Goal: Task Accomplishment & Management: Manage account settings

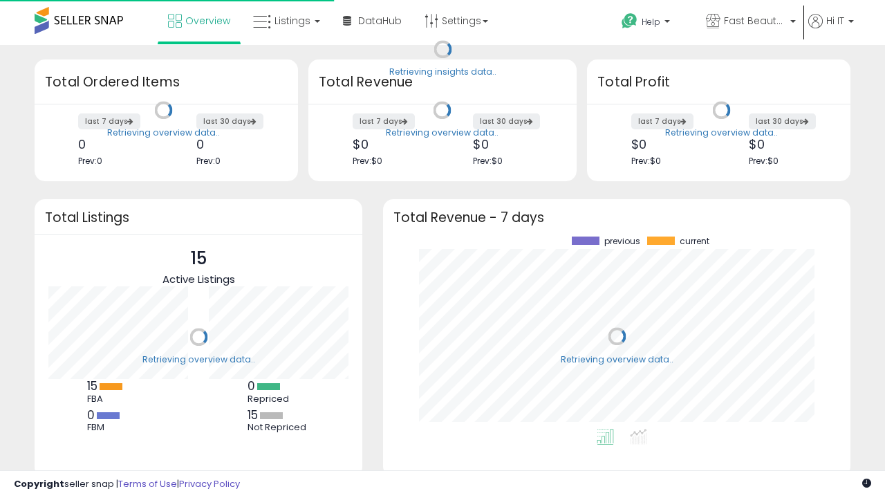
scroll to position [192, 439]
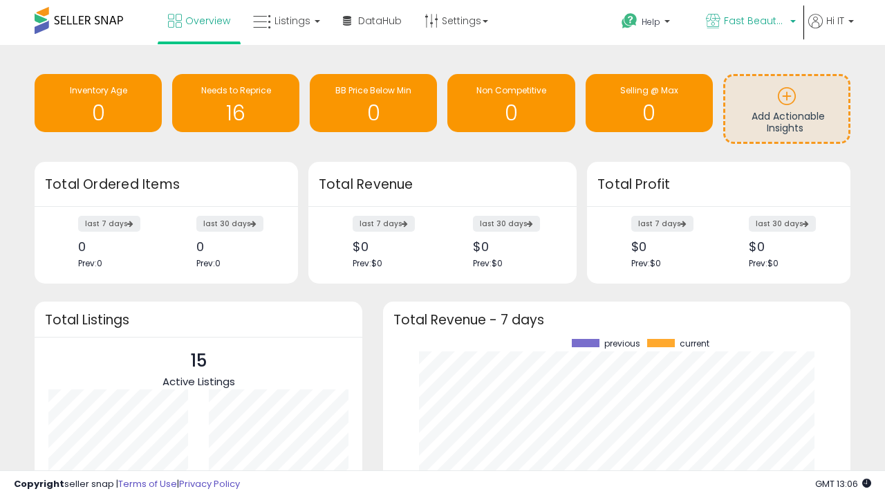
click at [749, 22] on span "Fast Beauty ([GEOGRAPHIC_DATA])" at bounding box center [755, 21] width 62 height 14
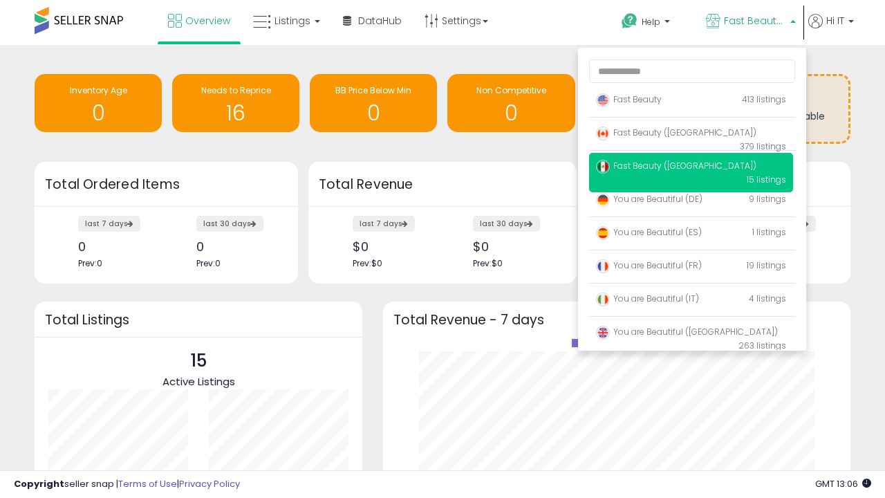
click at [690, 135] on span "Fast Beauty ([GEOGRAPHIC_DATA])" at bounding box center [676, 132] width 160 height 12
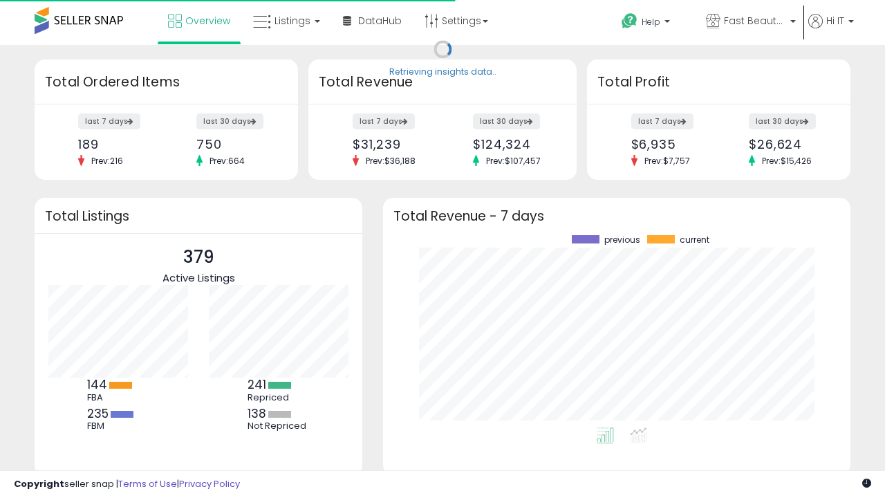
scroll to position [192, 439]
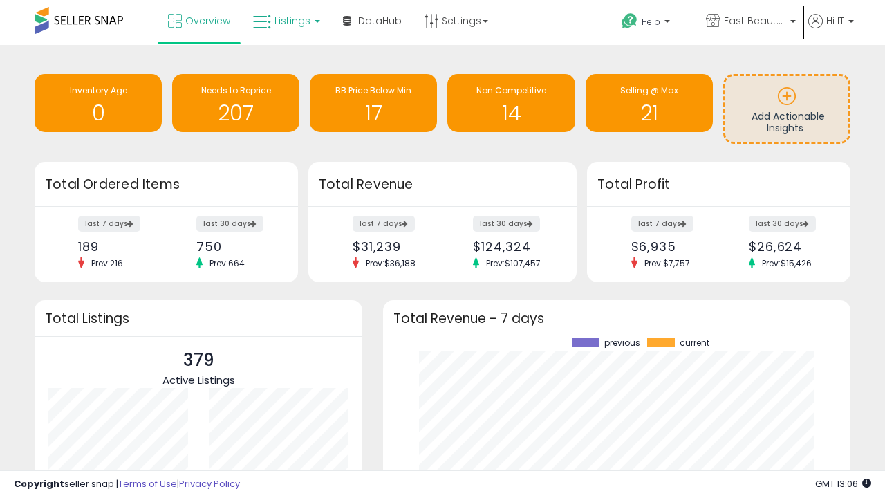
click at [285, 21] on span "Listings" at bounding box center [292, 21] width 36 height 14
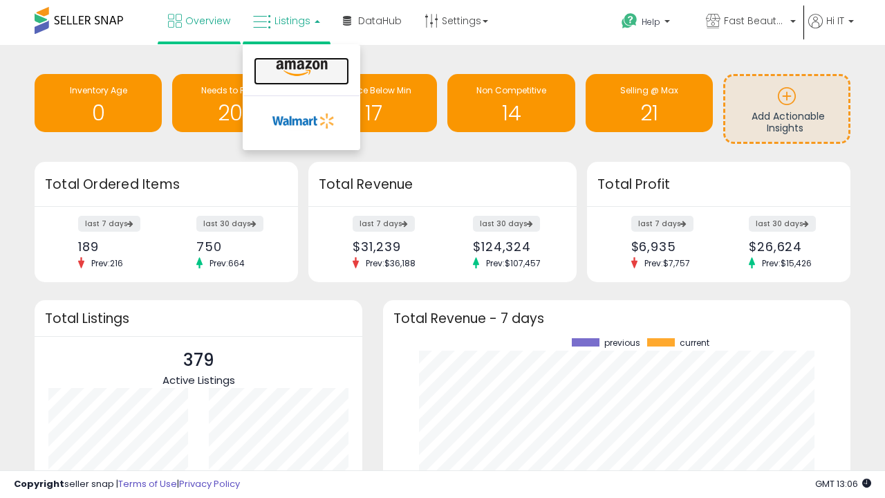
click at [300, 68] on icon at bounding box center [302, 68] width 60 height 18
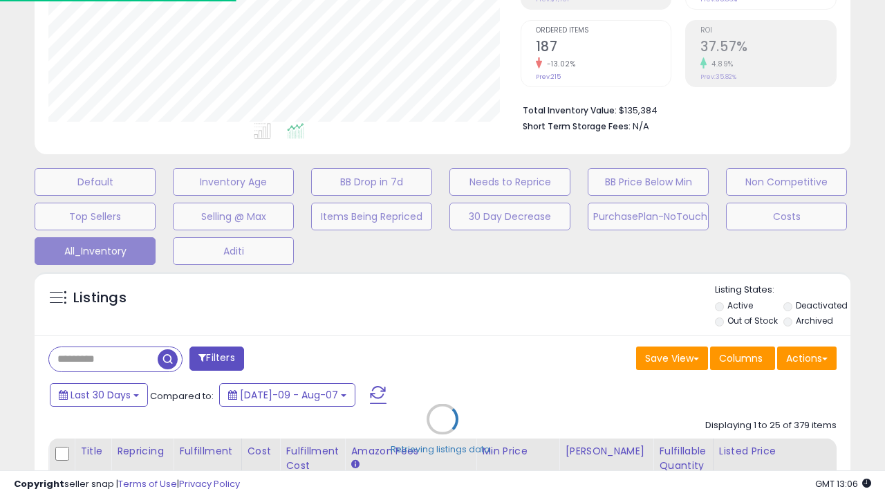
scroll to position [398, 0]
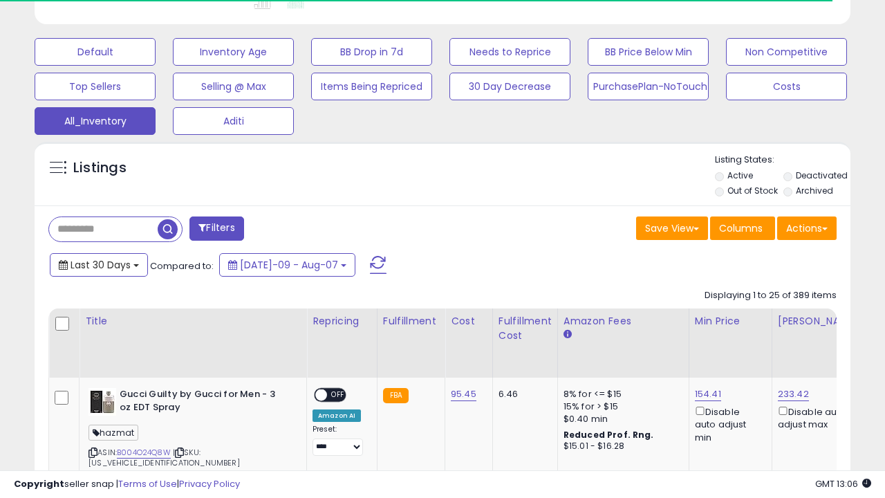
click at [88, 258] on span "Last 30 Days" at bounding box center [100, 265] width 60 height 14
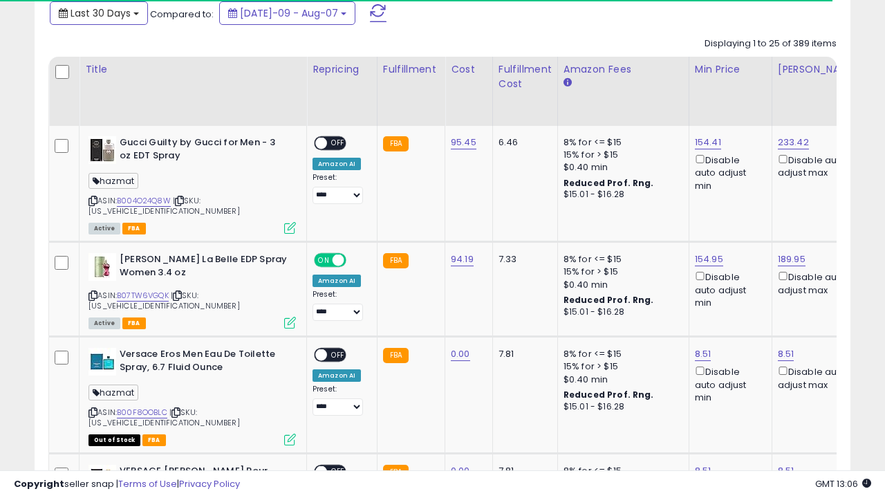
scroll to position [0, 10]
